Goal: Task Accomplishment & Management: Complete application form

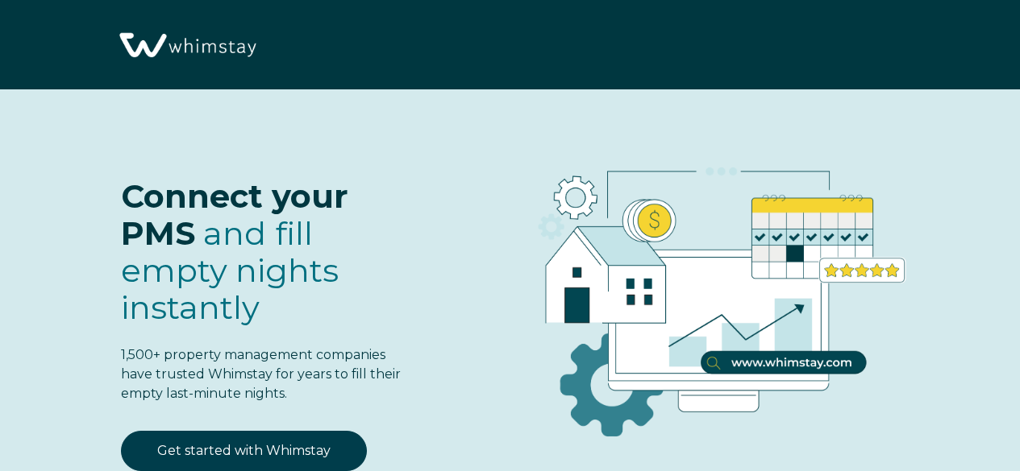
select select "CH"
select select "Standard"
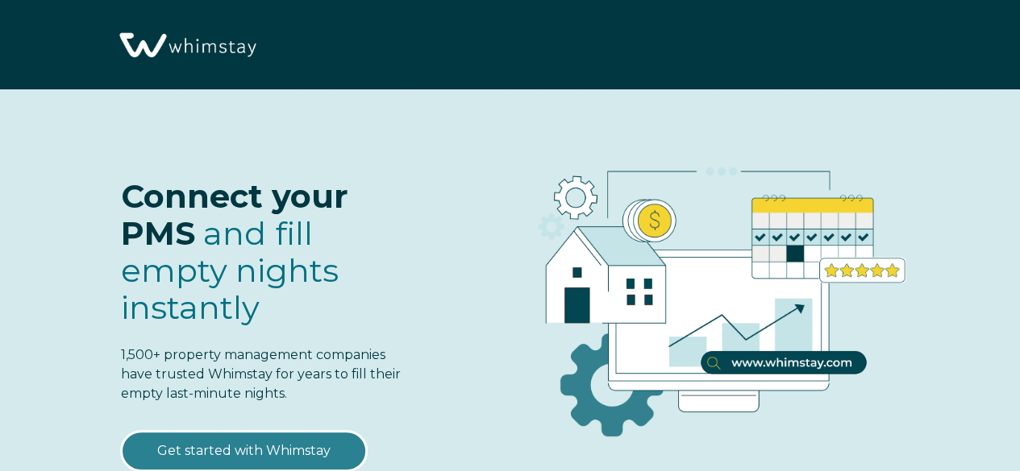
click at [309, 431] on link "Get started with Whimstay" at bounding box center [244, 451] width 246 height 40
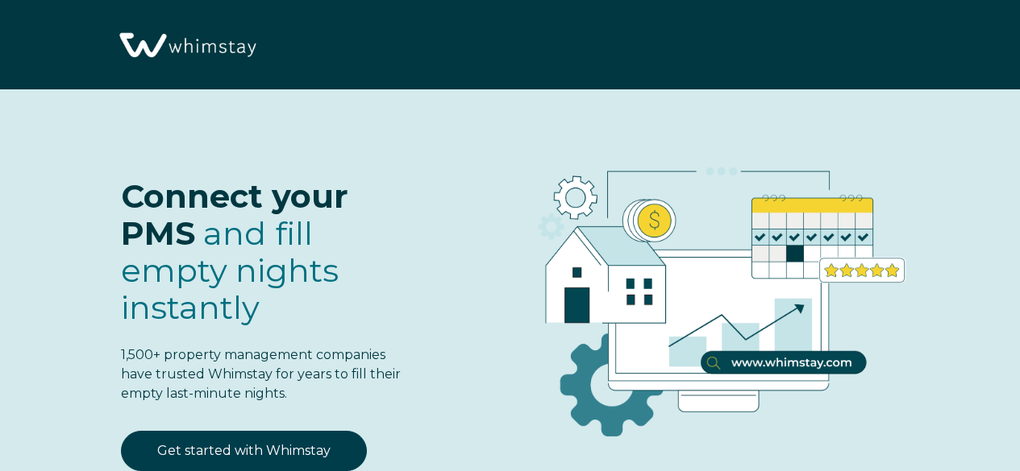
select select "CH"
select select "Standard"
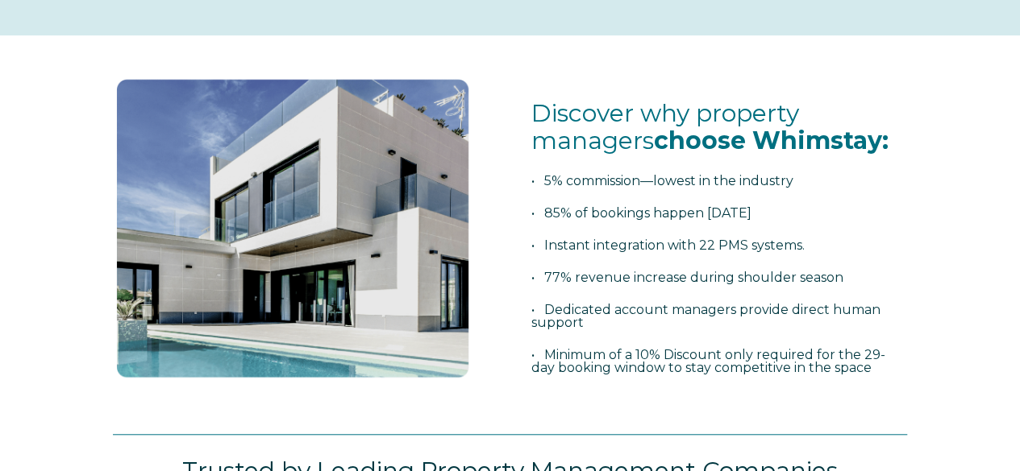
scroll to position [482, 0]
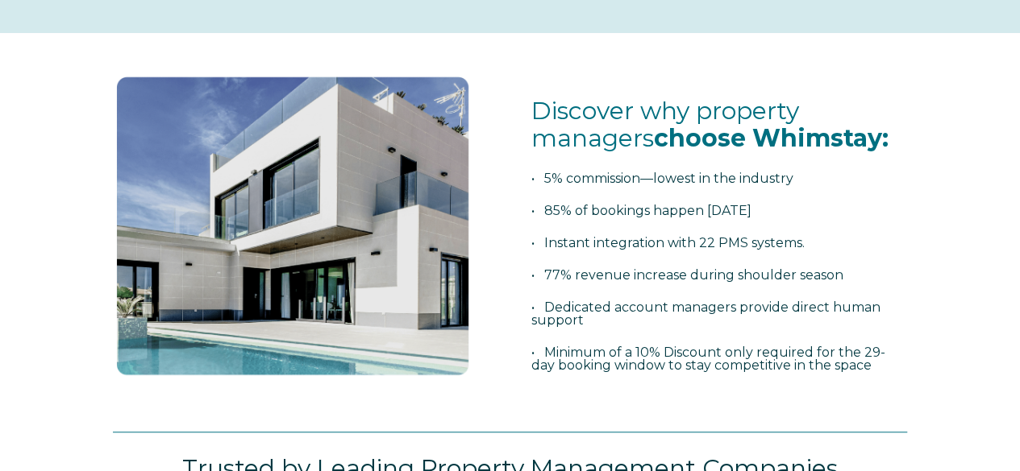
click at [653, 283] on span "Discover why property managers choose Whimstay: • 5% commission—lowest in the i…" at bounding box center [719, 251] width 376 height 307
click at [644, 276] on span "• 77% revenue increase during shoulder season" at bounding box center [687, 275] width 312 height 15
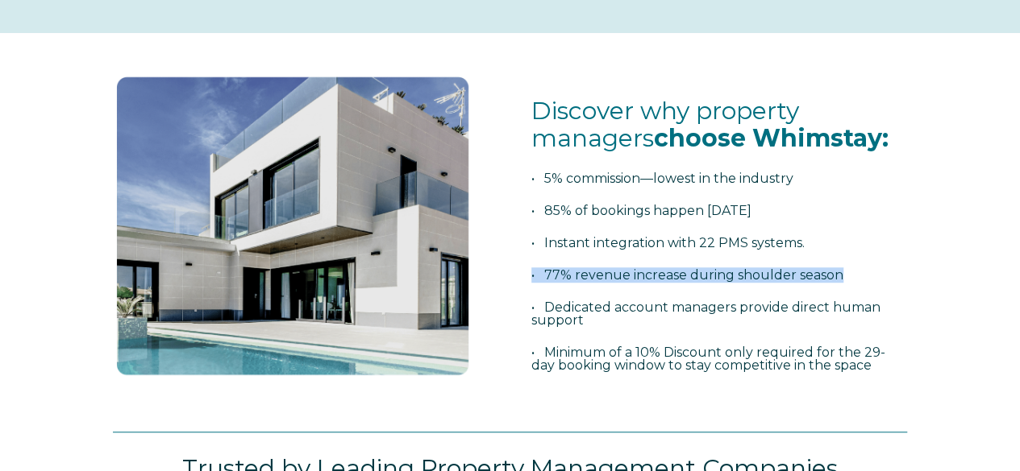
click at [644, 276] on span "• 77% revenue increase during shoulder season" at bounding box center [687, 275] width 312 height 15
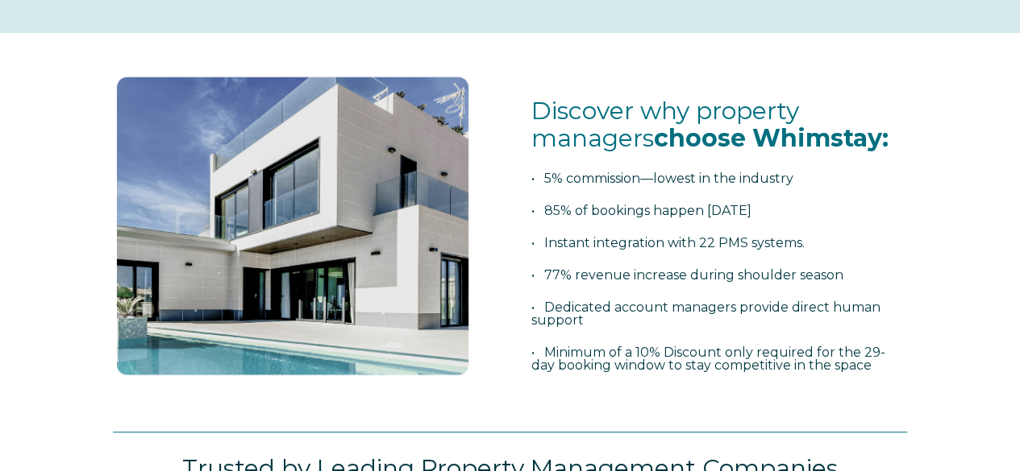
click at [656, 305] on span "• Dedicated account managers provide direct human support" at bounding box center [705, 314] width 349 height 28
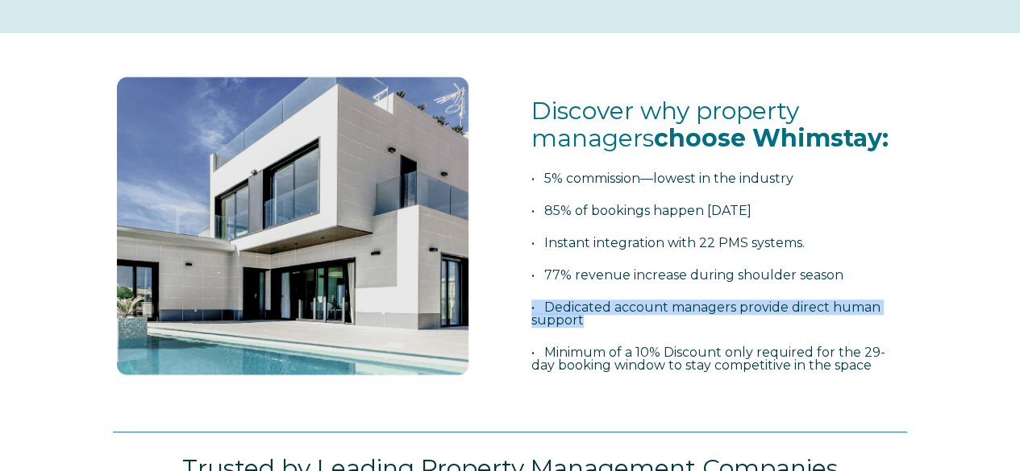
click at [656, 305] on span "• Dedicated account managers provide direct human support" at bounding box center [705, 314] width 349 height 28
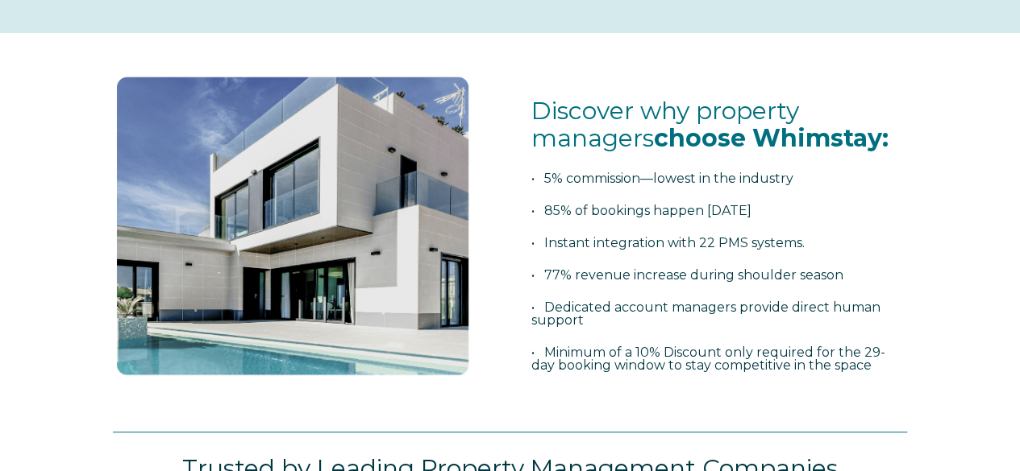
click at [669, 347] on span "• Minimum of a 10% Discount only required for the 29-day booking window to stay…" at bounding box center [708, 359] width 354 height 28
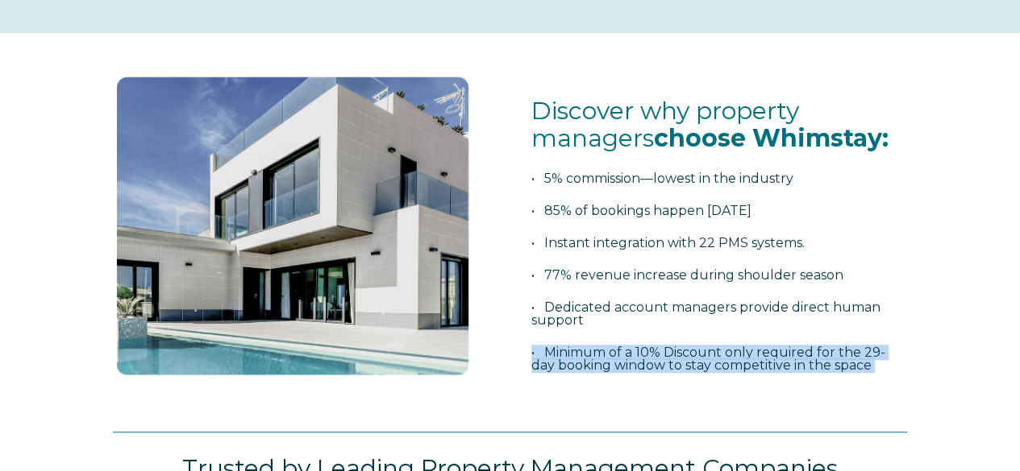
click at [669, 347] on span "• Minimum of a 10% Discount only required for the 29-day booking window to stay…" at bounding box center [708, 359] width 354 height 28
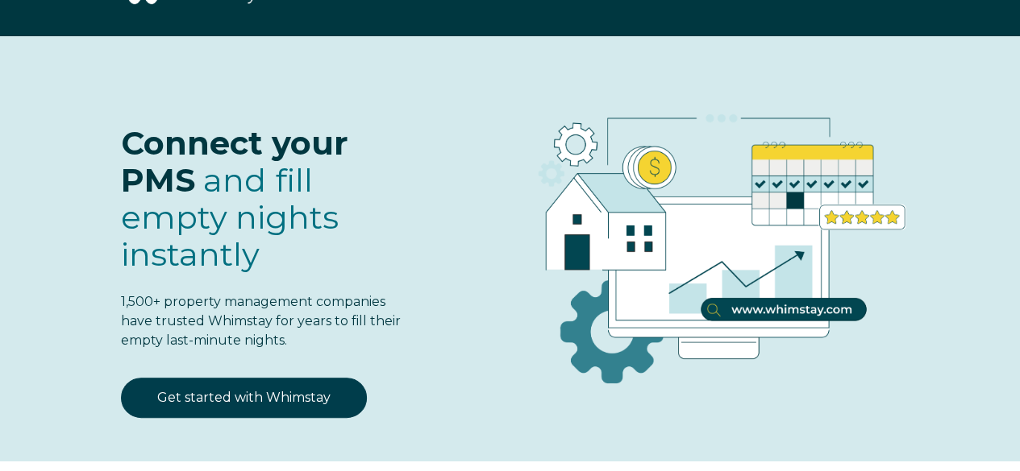
scroll to position [0, 0]
